Goal: Information Seeking & Learning: Learn about a topic

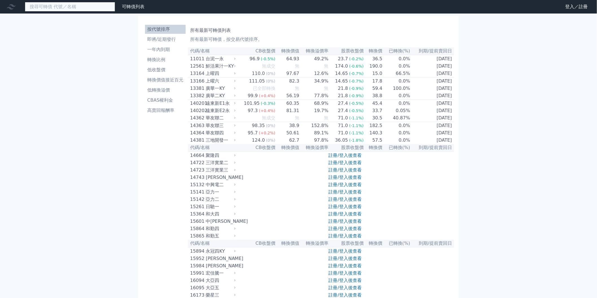
click at [60, 9] on input at bounding box center [70, 7] width 90 height 10
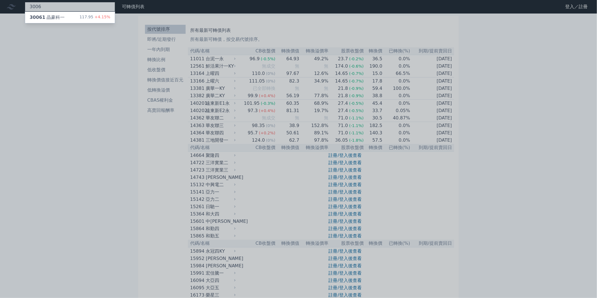
type input "3006"
click at [61, 15] on div "30061 晶豪科一" at bounding box center [47, 17] width 35 height 7
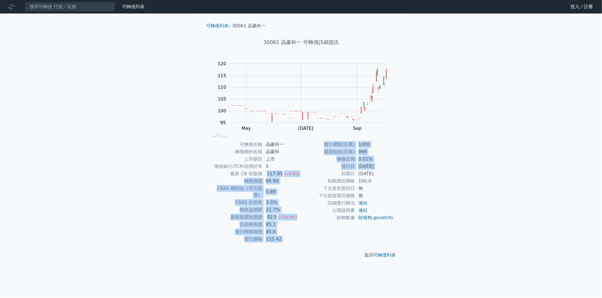
drag, startPoint x: 267, startPoint y: 173, endPoint x: 317, endPoint y: 175, distance: 50.3
click at [317, 175] on div "可轉債名稱 晶豪科一 轉換標的名稱 晶豪科 上市櫃別 上市 擔保銀行/TCRI信用評等 5 最新 CB 收盤價 117.95 (+3.6%) 轉換價值 96.…" at bounding box center [301, 192] width 199 height 102
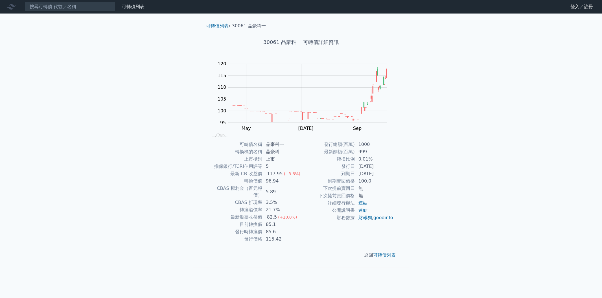
click at [462, 159] on div "可轉債列表 財務數據 可轉債列表 財務數據 登入／註冊 登入／註冊 可轉債列表 › 30061 晶豪科一 30061 晶豪科一 可轉債詳細資訊 Zoom Ou…" at bounding box center [301, 149] width 602 height 298
drag, startPoint x: 298, startPoint y: 175, endPoint x: 265, endPoint y: 174, distance: 33.9
click at [265, 174] on td "117.95 (+3.6%)" at bounding box center [281, 173] width 39 height 7
click at [281, 199] on td "3.5%" at bounding box center [281, 202] width 39 height 7
drag, startPoint x: 265, startPoint y: 199, endPoint x: 277, endPoint y: 197, distance: 12.3
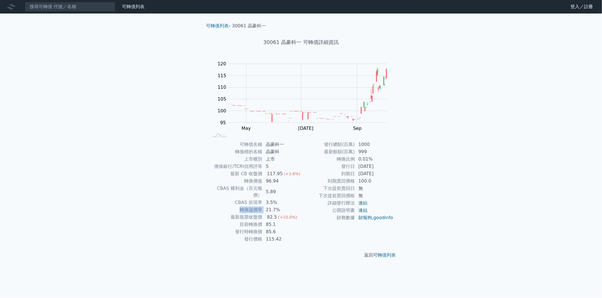
click at [277, 197] on tbody "可轉債名稱 晶豪科一 轉換標的名稱 晶豪科 上市櫃別 上市 擔保銀行/TCRI信用評等 5 最新 CB 收盤價 117.95 (+3.6%) 轉換價值 96.…" at bounding box center [254, 192] width 93 height 102
click at [252, 189] on td "CBAS 權利金（百元報價）" at bounding box center [235, 192] width 54 height 14
drag, startPoint x: 277, startPoint y: 205, endPoint x: 260, endPoint y: 205, distance: 17.2
click at [260, 206] on tr "轉換溢價率 21.7%" at bounding box center [254, 209] width 93 height 7
click at [458, 174] on div "可轉債列表 財務數據 可轉債列表 財務數據 登入／註冊 登入／註冊 可轉債列表 › 30061 晶豪科一 30061 晶豪科一 可轉債詳細資訊 Zoom Ou…" at bounding box center [301, 149] width 602 height 298
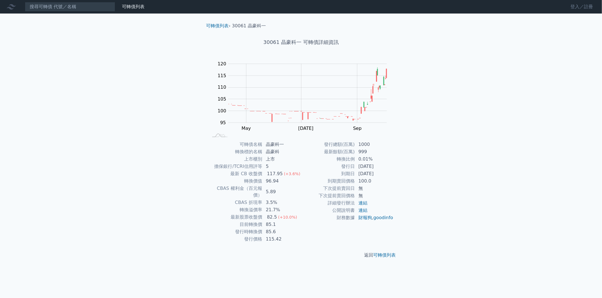
click at [571, 6] on link "登入／註冊" at bounding box center [582, 6] width 32 height 9
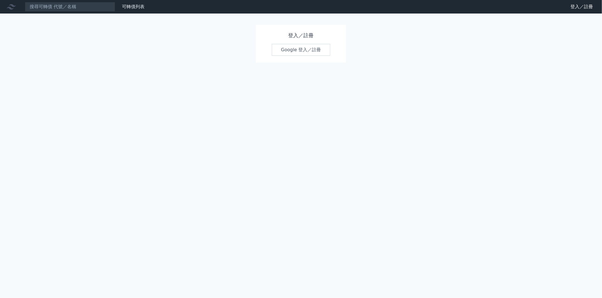
click at [302, 47] on link "Google 登入／註冊" at bounding box center [301, 50] width 59 height 12
